Goal: Task Accomplishment & Management: Manage account settings

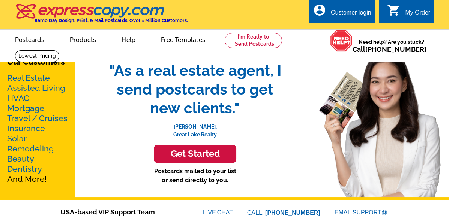
click at [346, 9] on div "Customer login" at bounding box center [351, 14] width 40 height 10
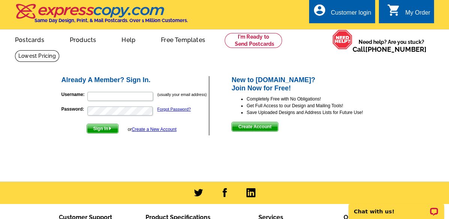
type input "picarello@realtor.com"
click at [100, 129] on span "Sign In" at bounding box center [102, 128] width 31 height 9
